Goal: Information Seeking & Learning: Learn about a topic

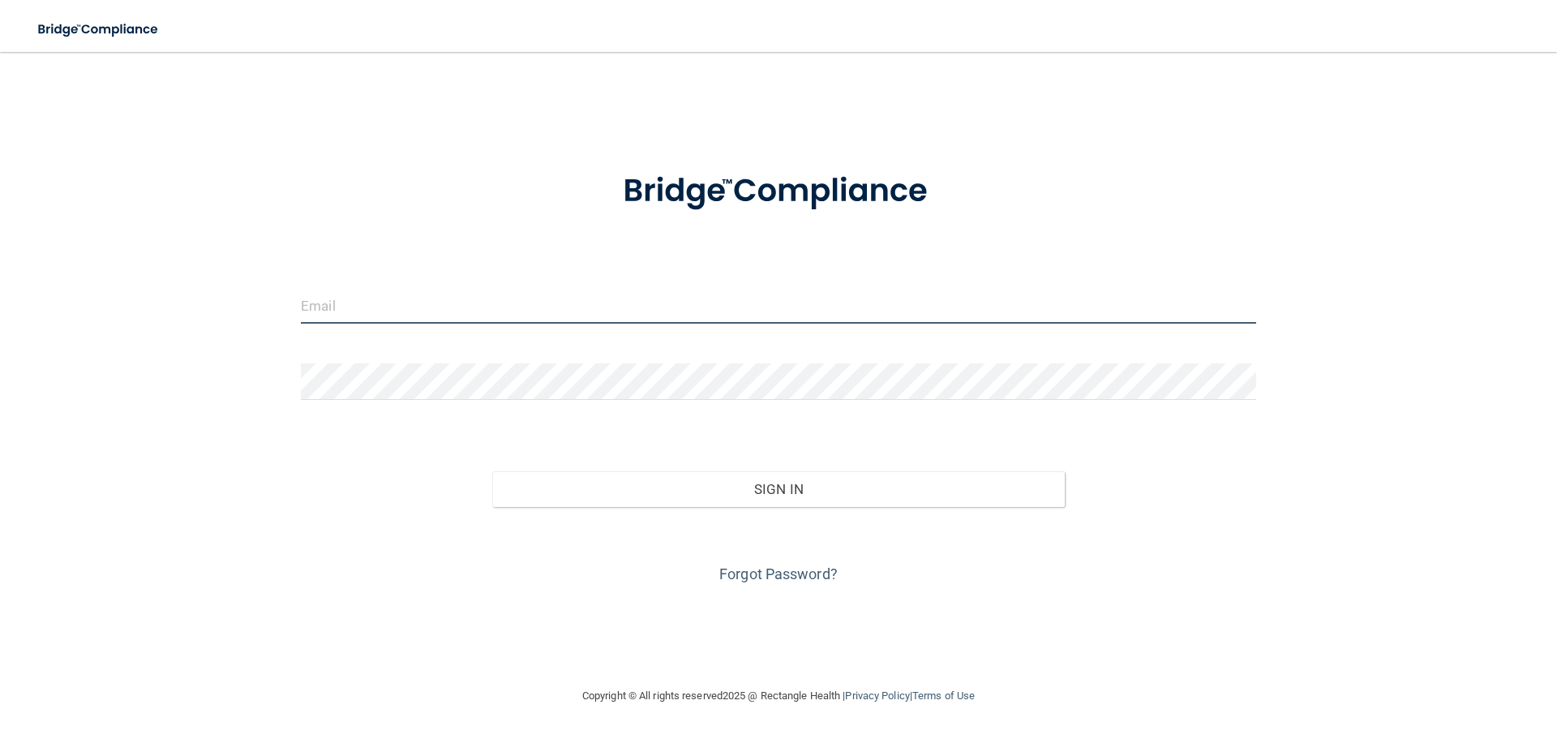
click at [463, 322] on input "email" at bounding box center [779, 305] width 956 height 37
type input "[EMAIL_ADDRESS][DOMAIN_NAME]"
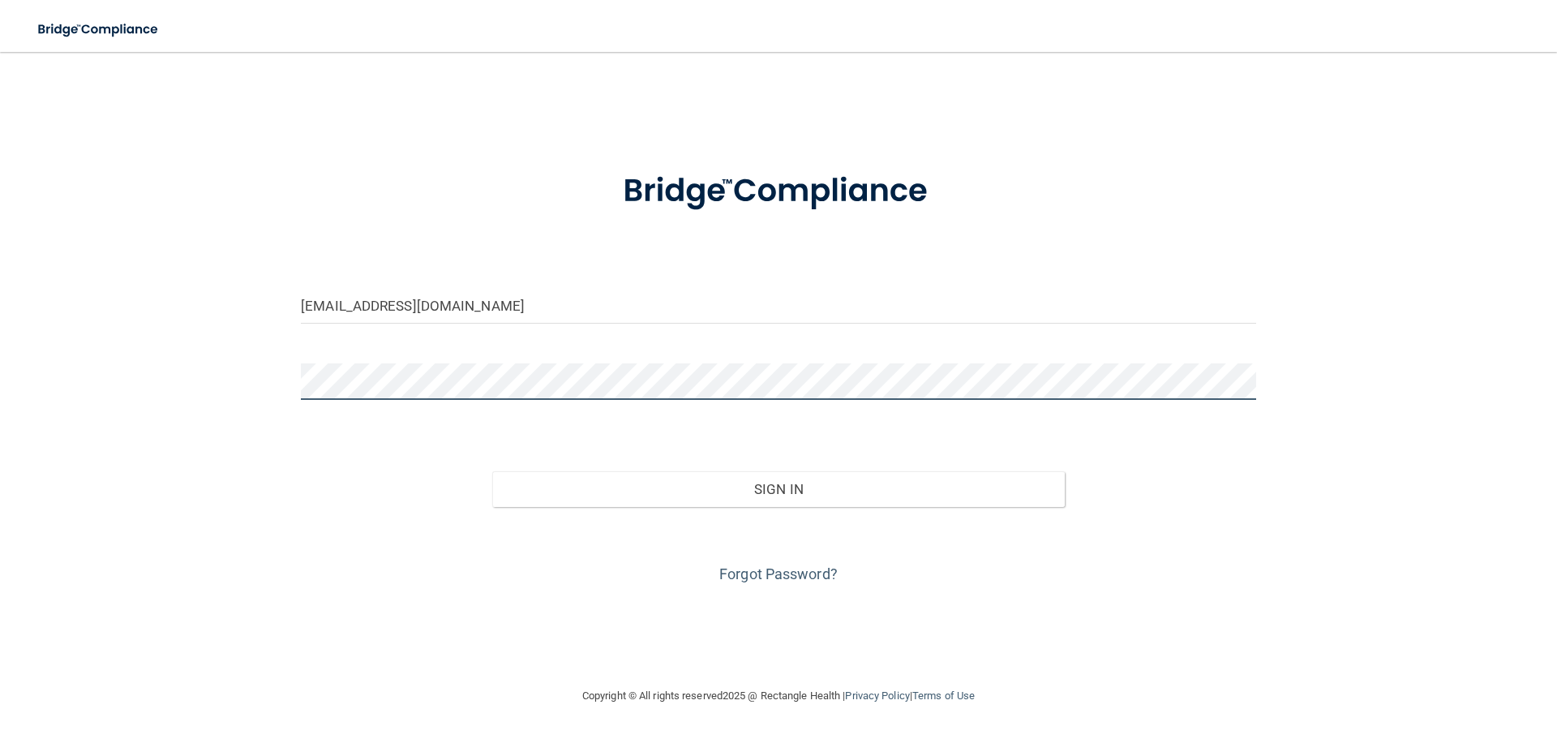
click at [492, 471] on button "Sign In" at bounding box center [778, 489] width 573 height 36
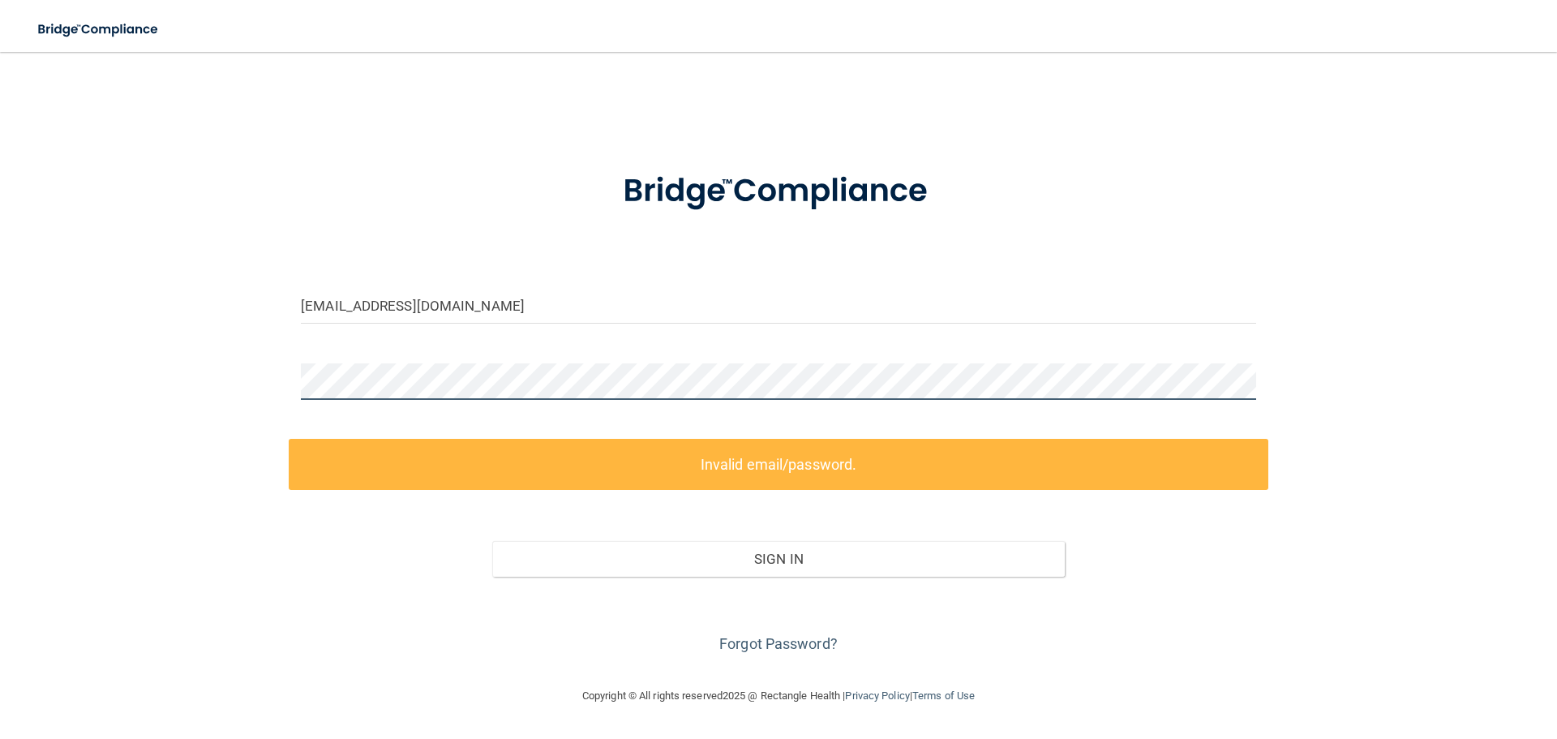
click at [109, 389] on div "[EMAIL_ADDRESS][DOMAIN_NAME] Invalid email/password. You don't have permission …" at bounding box center [778, 369] width 1493 height 602
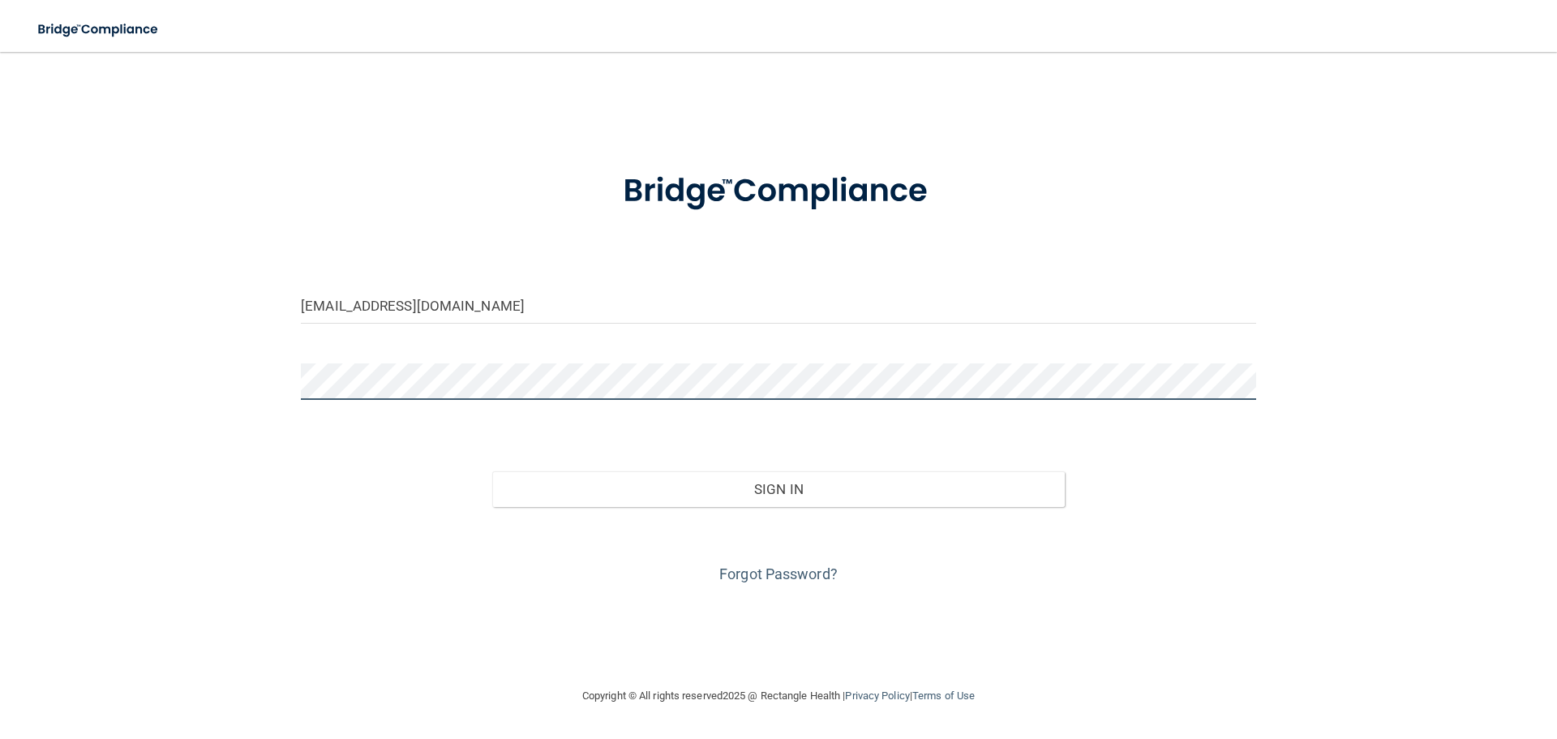
click at [492, 471] on button "Sign In" at bounding box center [778, 489] width 573 height 36
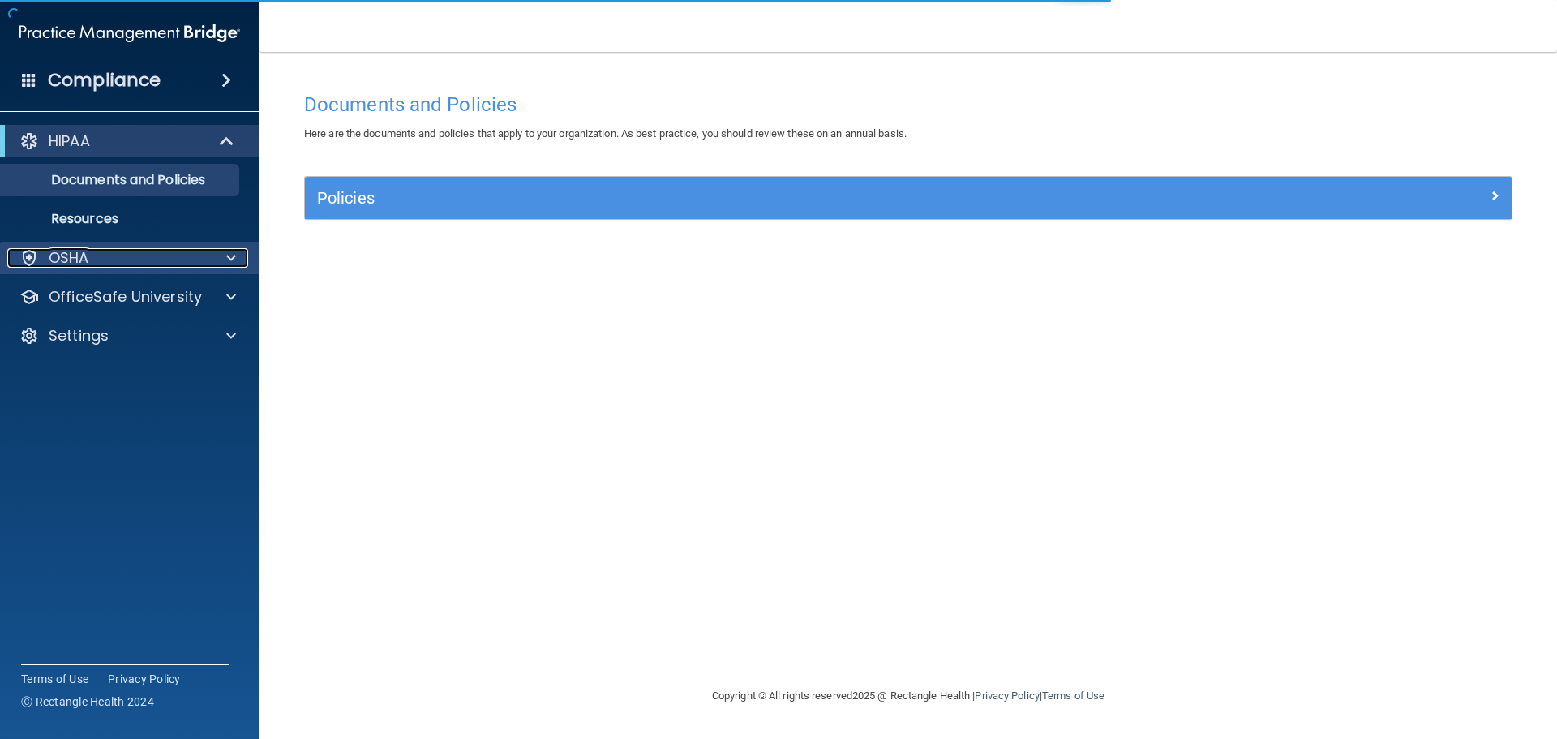
click at [110, 258] on div "OSHA" at bounding box center [107, 257] width 201 height 19
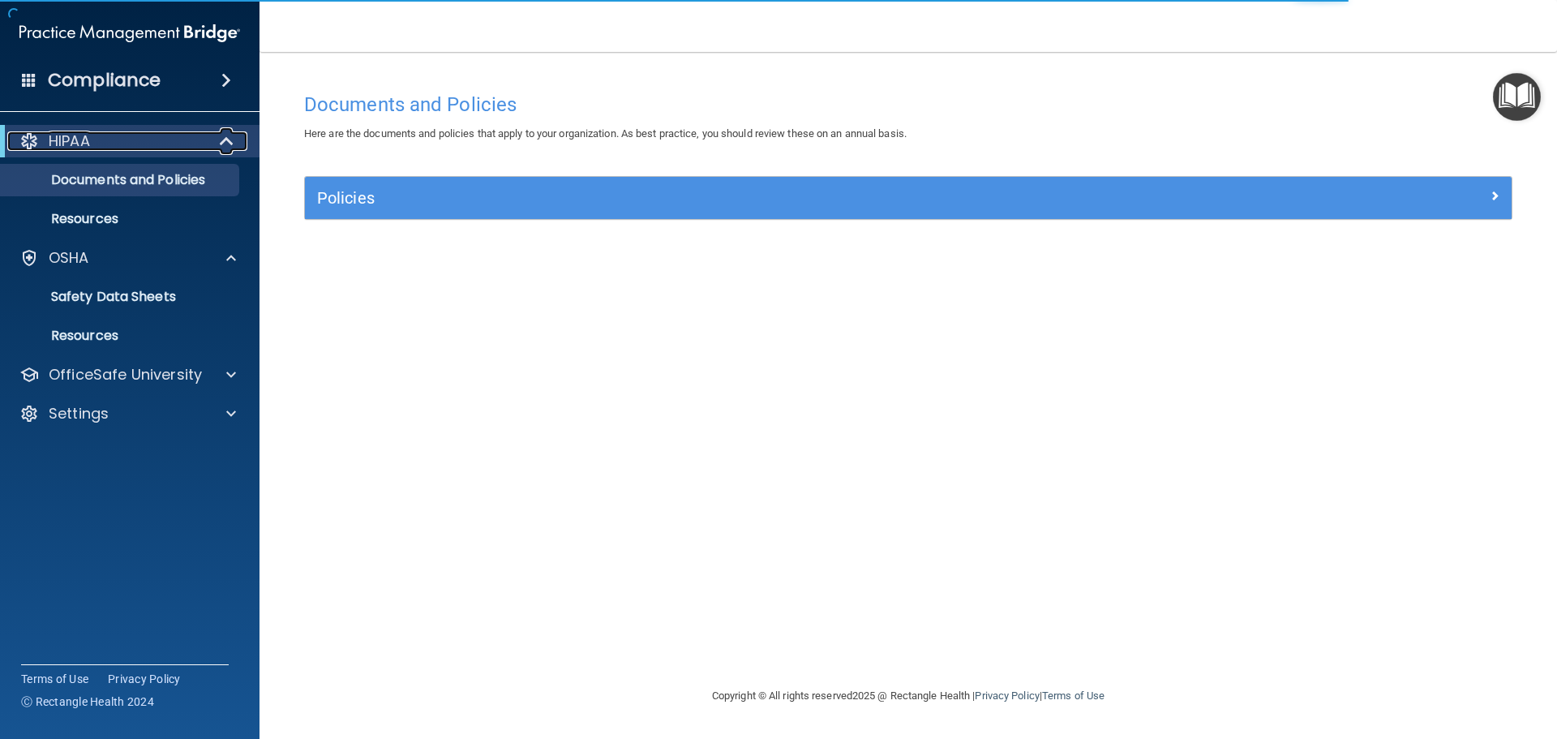
click at [230, 136] on span at bounding box center [228, 140] width 14 height 19
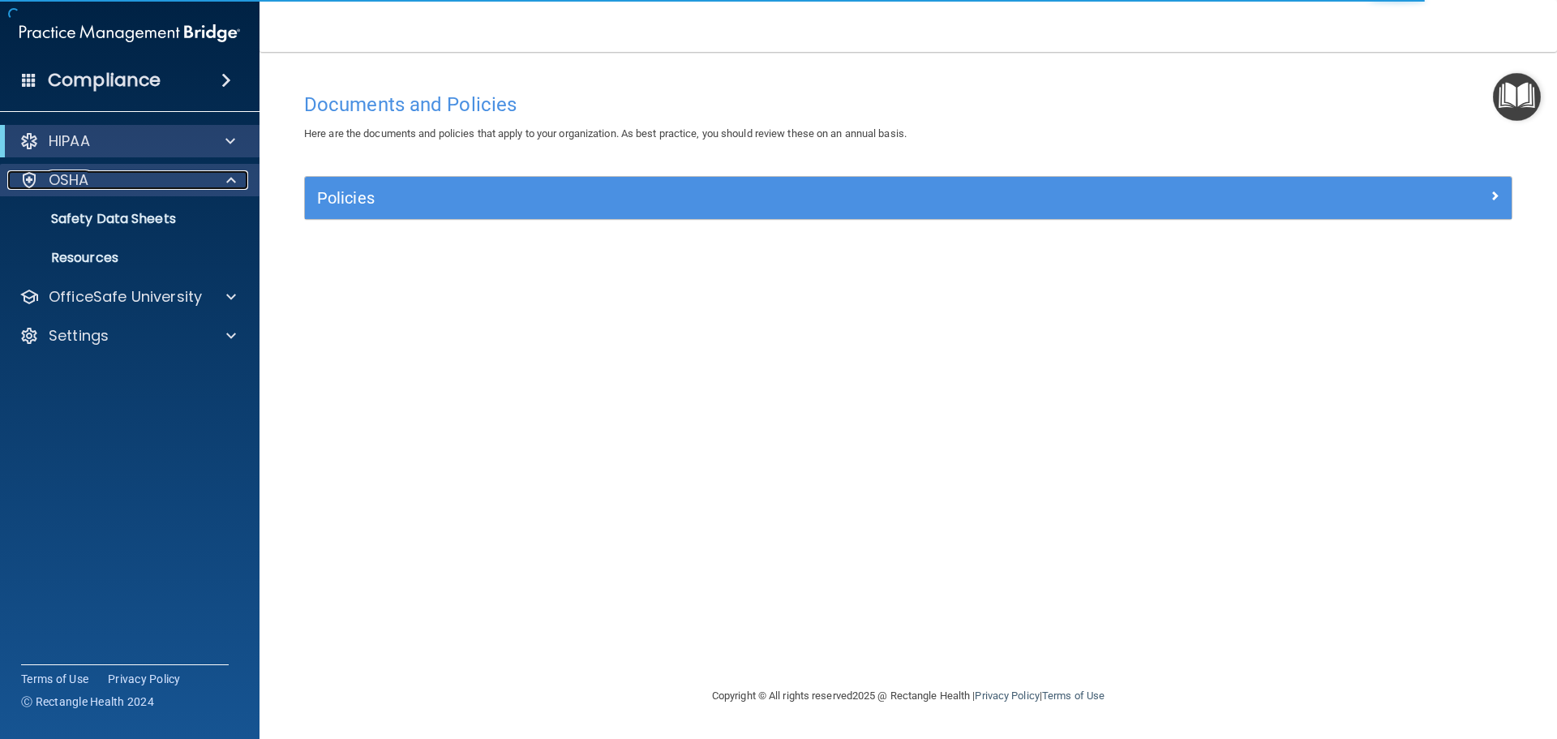
click at [187, 175] on div "OSHA" at bounding box center [107, 179] width 201 height 19
click at [116, 180] on div "OSHA" at bounding box center [107, 179] width 201 height 19
click at [112, 148] on div "HIPAA" at bounding box center [107, 140] width 200 height 19
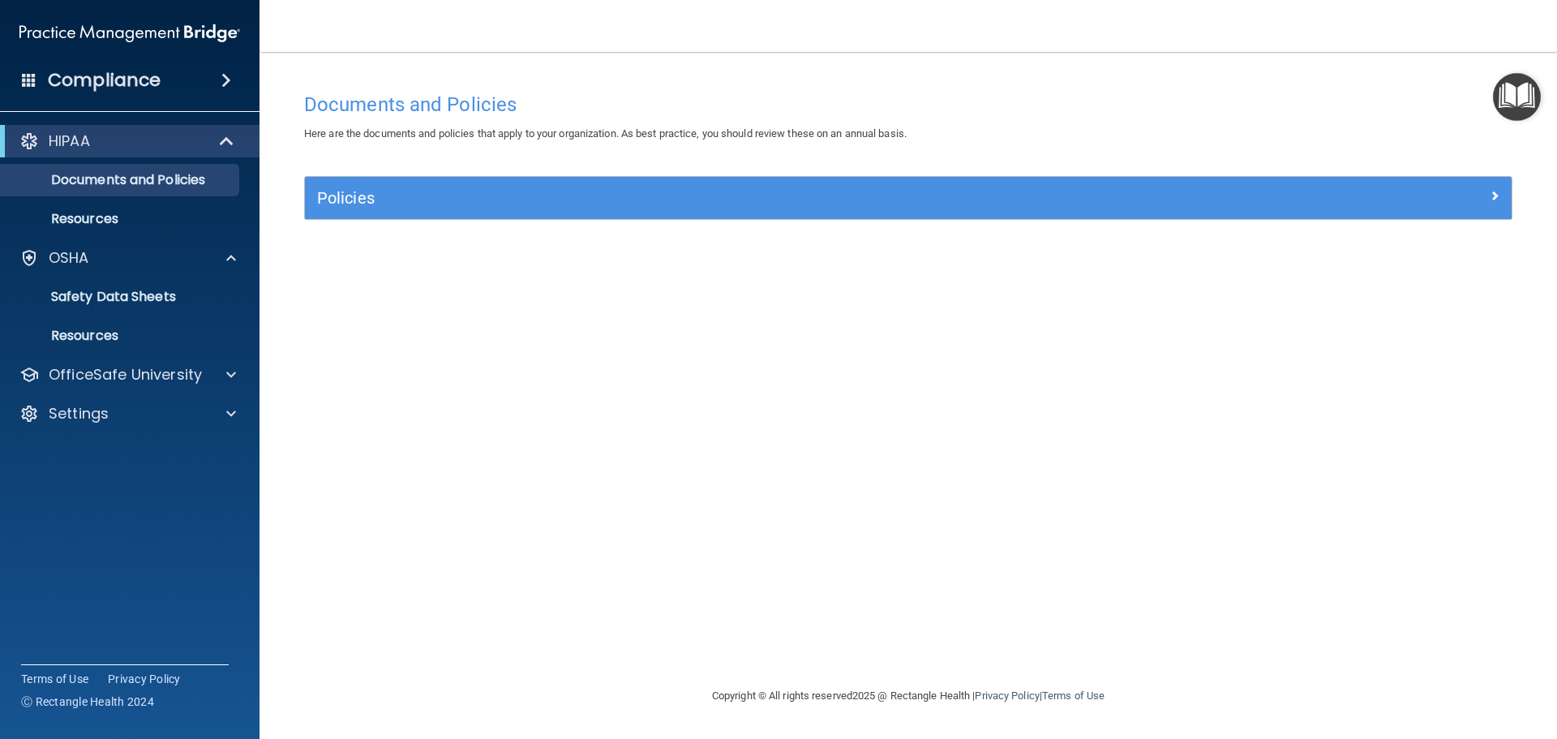
click at [24, 73] on span at bounding box center [29, 79] width 15 height 15
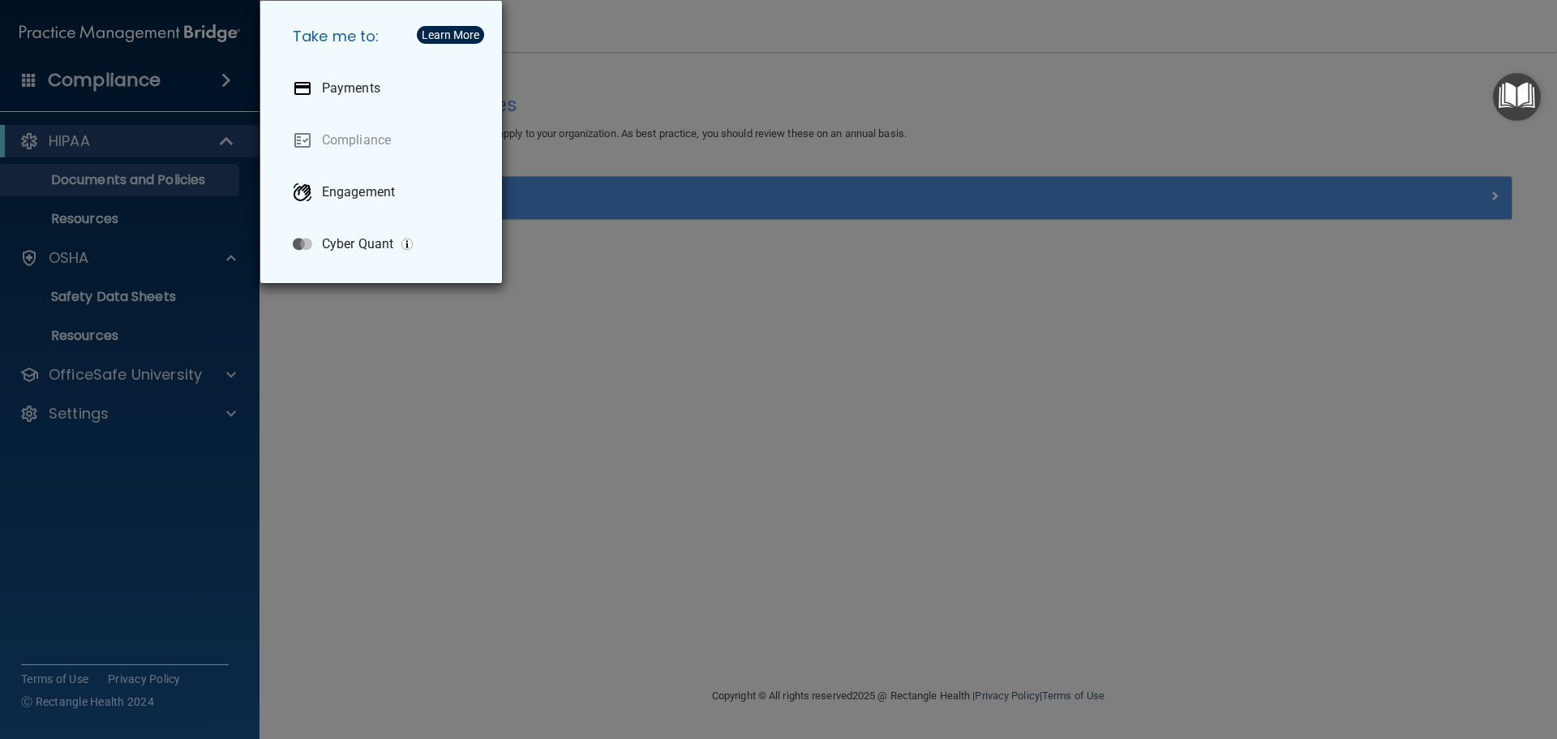
click at [79, 209] on div "Take me to: Payments Compliance Engagement Cyber Quant" at bounding box center [778, 369] width 1557 height 739
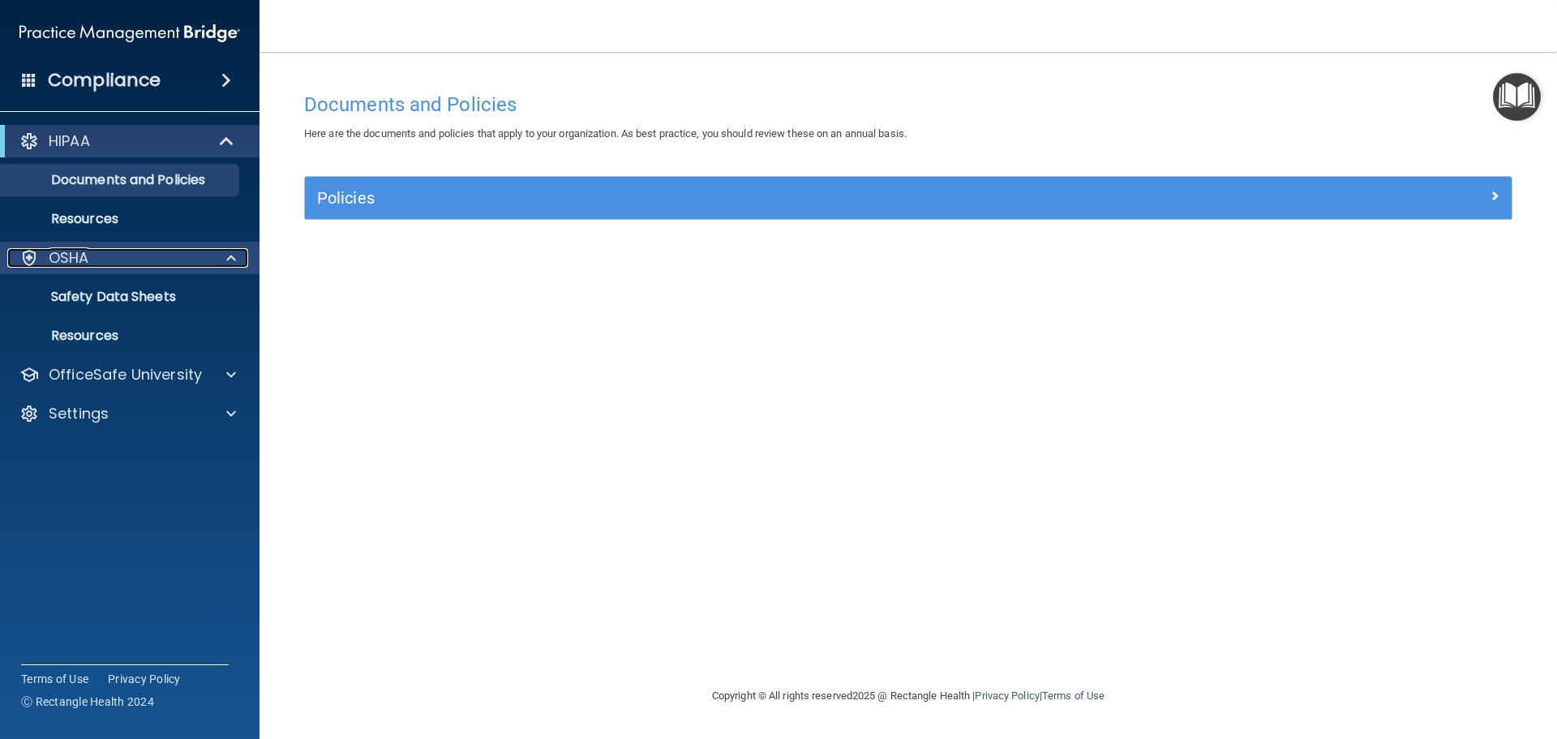
click at [54, 257] on p "OSHA" at bounding box center [69, 257] width 41 height 19
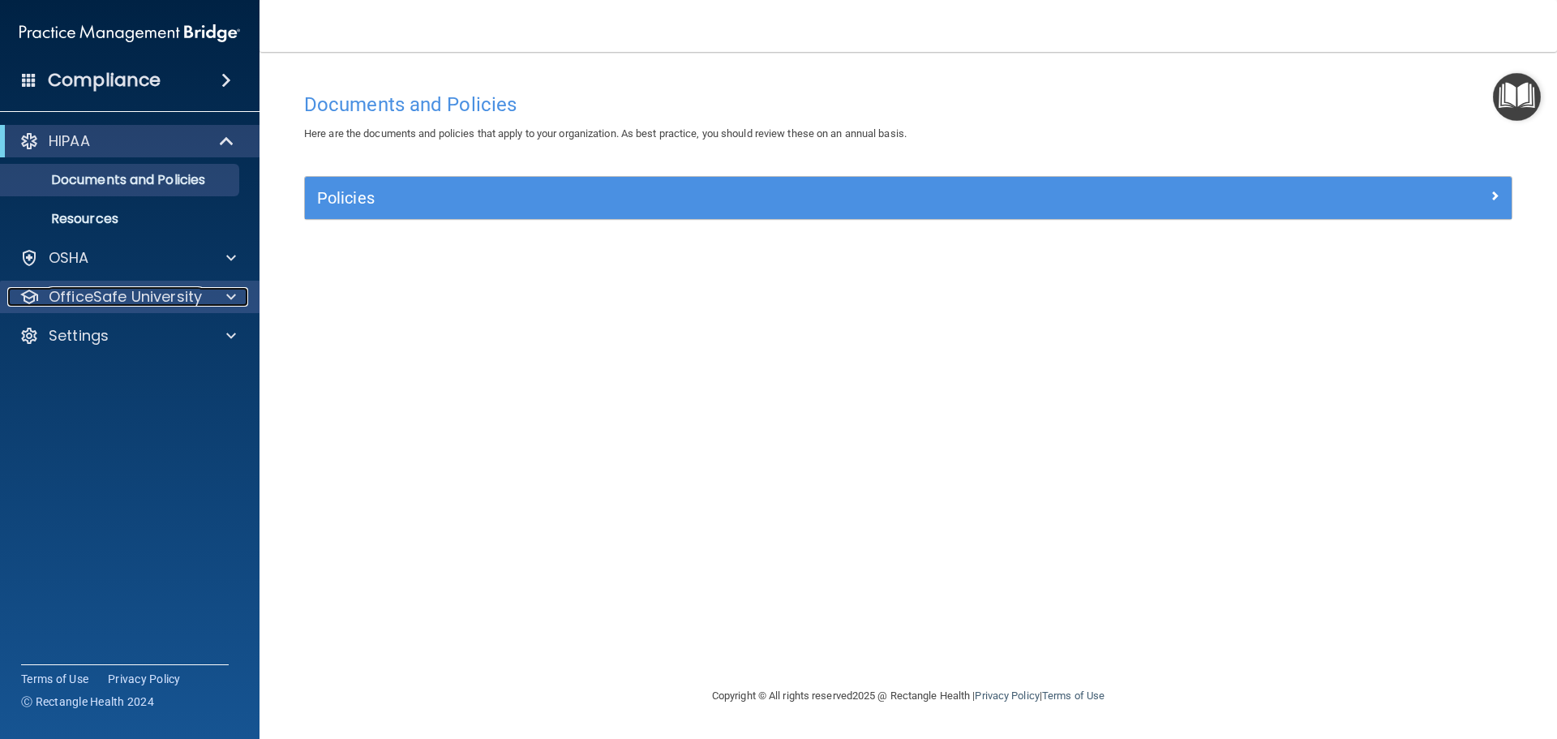
click at [239, 296] on div at bounding box center [228, 296] width 41 height 19
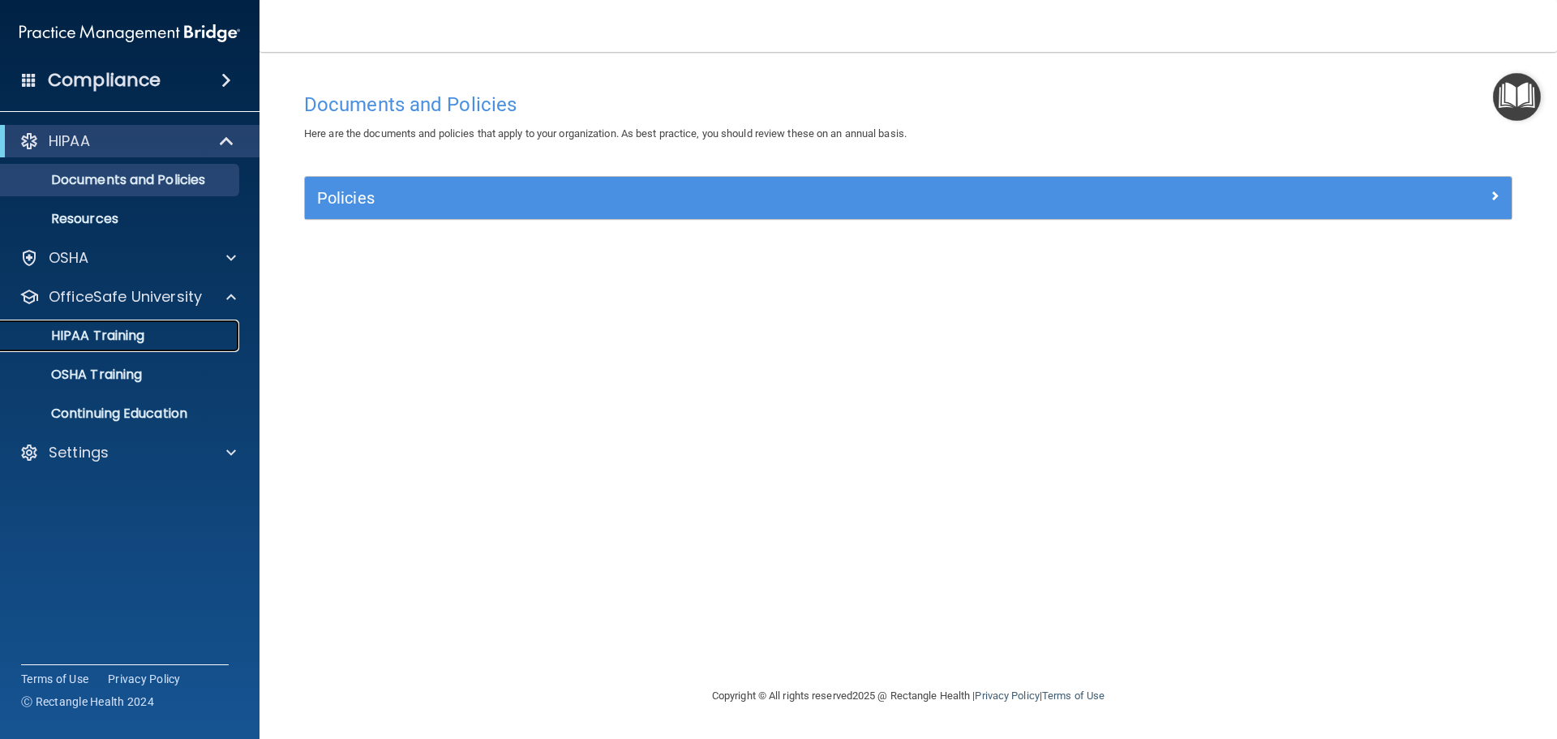
click at [111, 336] on p "HIPAA Training" at bounding box center [78, 336] width 134 height 16
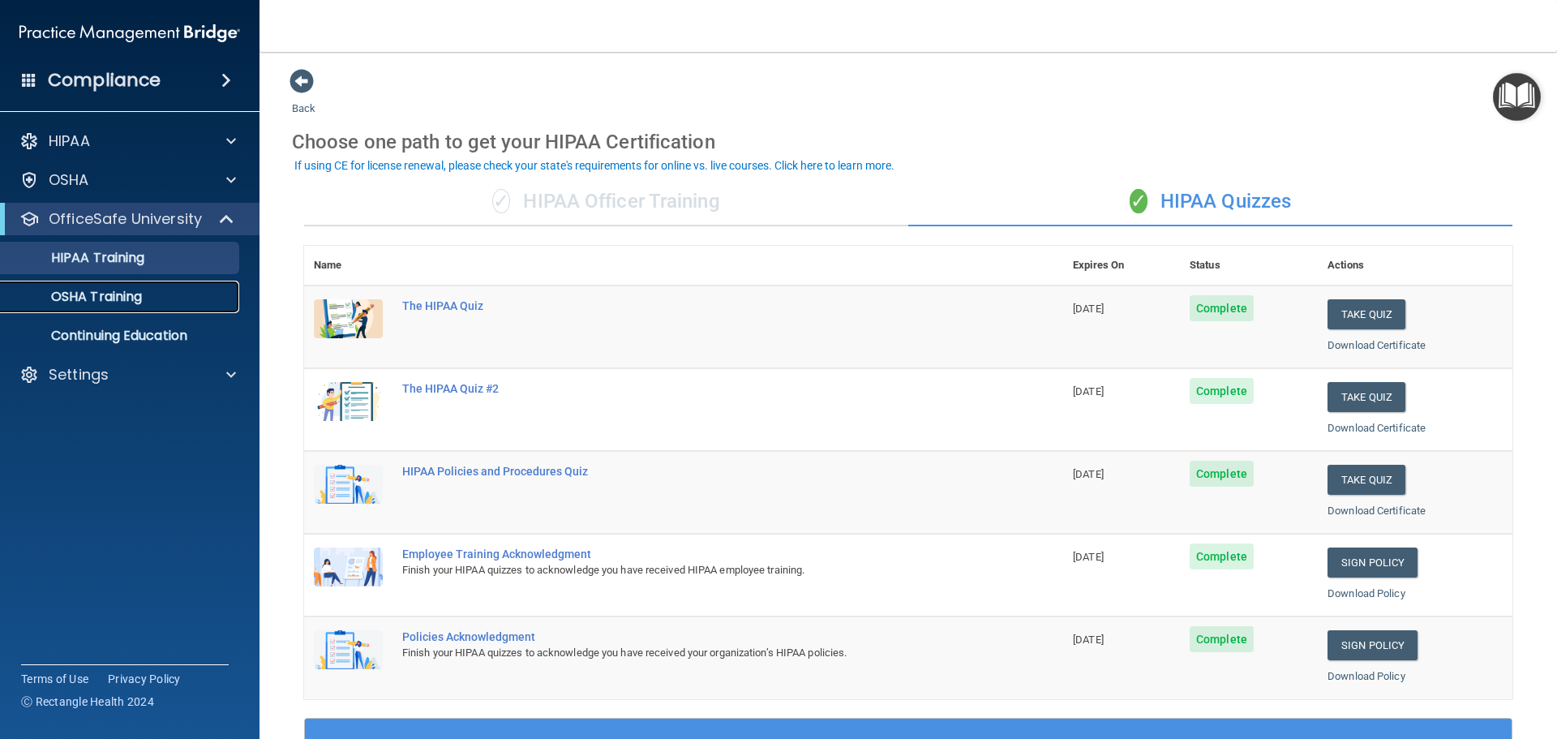
click at [161, 281] on link "OSHA Training" at bounding box center [112, 297] width 256 height 32
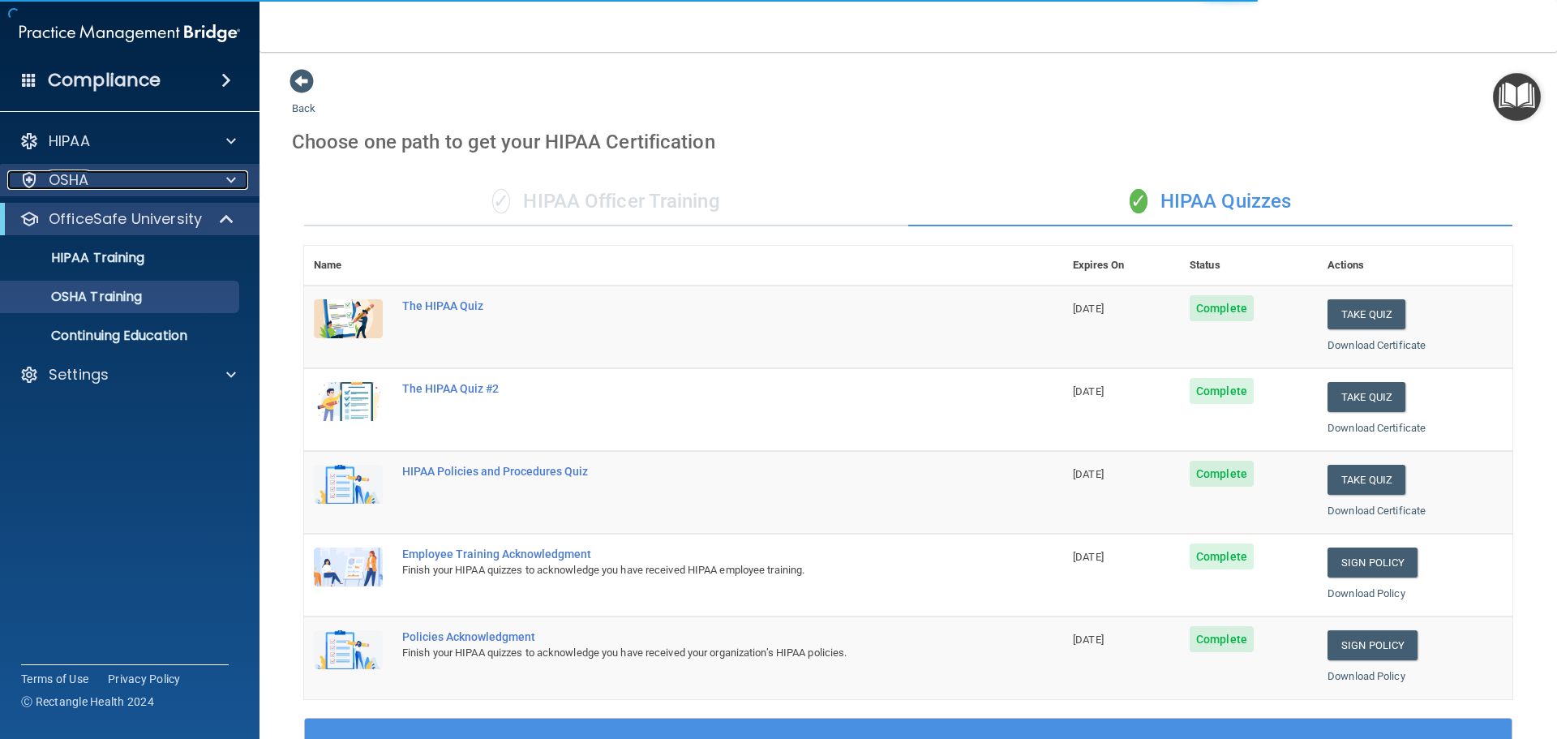
click at [234, 184] on span at bounding box center [231, 179] width 10 height 19
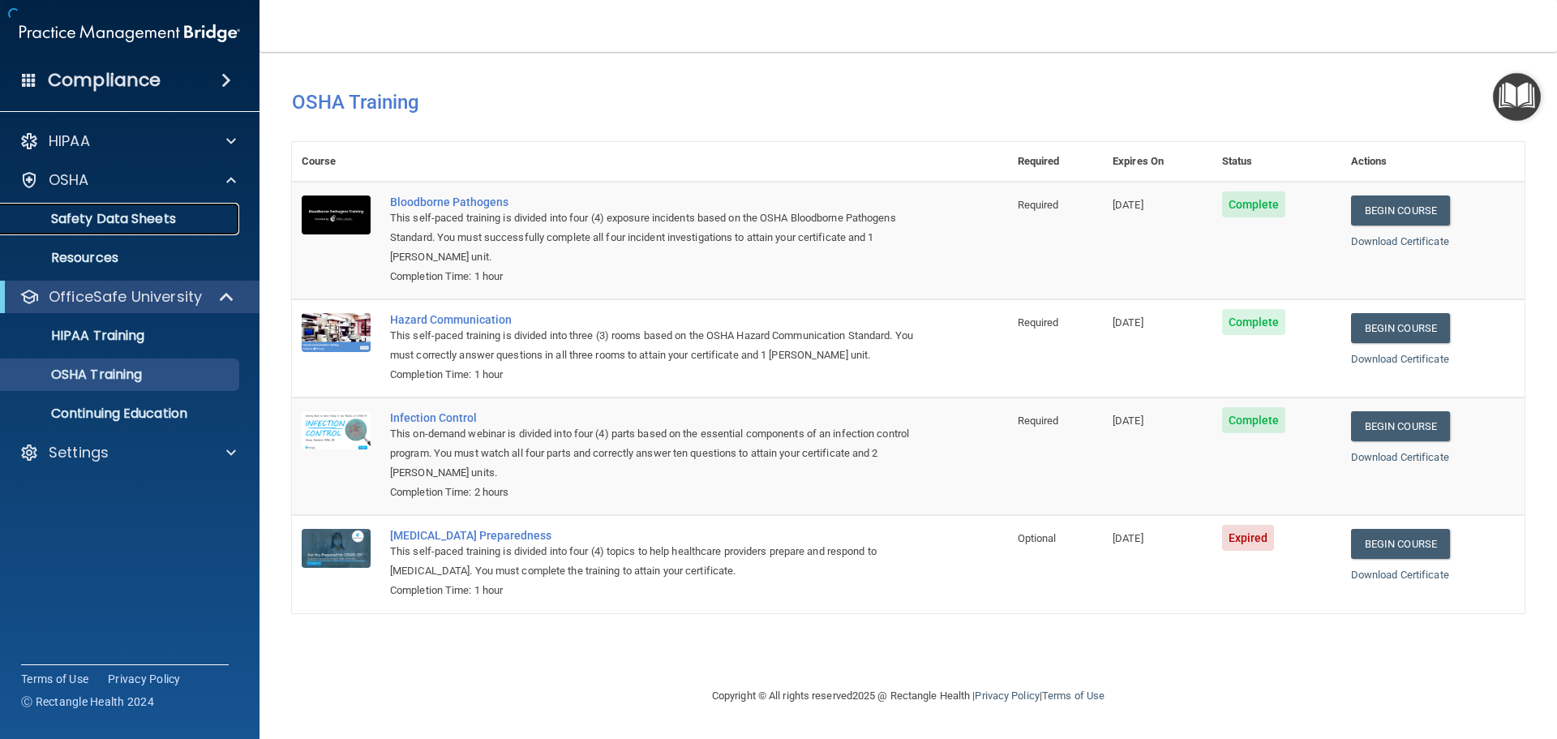
click at [149, 215] on p "Safety Data Sheets" at bounding box center [121, 219] width 221 height 16
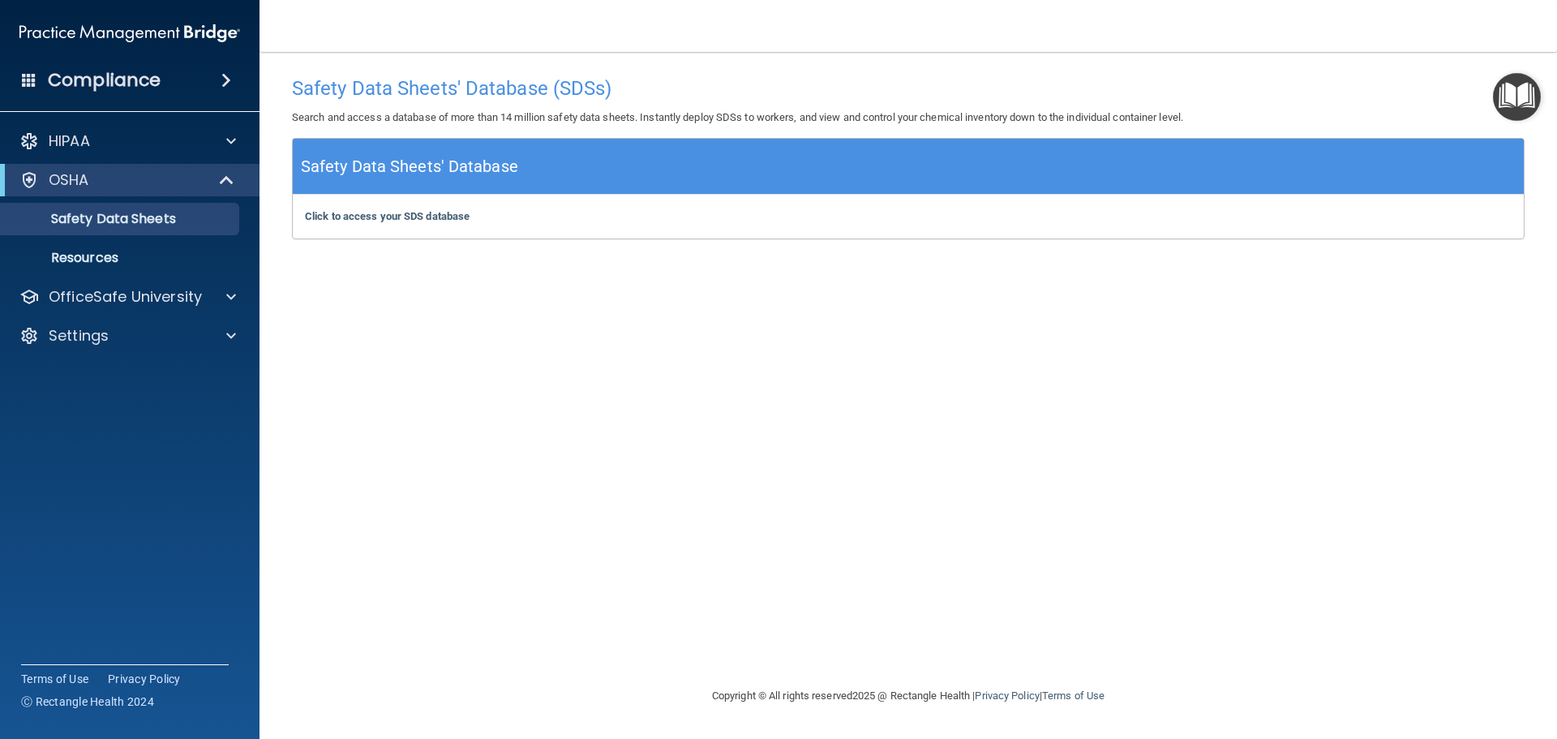
click at [370, 225] on div "Click to access your SDS database Click to access your SDS database" at bounding box center [908, 217] width 1231 height 44
click at [372, 212] on b "Click to access your SDS database" at bounding box center [387, 216] width 165 height 12
drag, startPoint x: 292, startPoint y: 1, endPoint x: 1029, endPoint y: 270, distance: 784.2
click at [1029, 270] on div "Safety Data Sheets' Database (SDSs) Search and access a database of more than 1…" at bounding box center [908, 369] width 1233 height 602
